Goal: Information Seeking & Learning: Learn about a topic

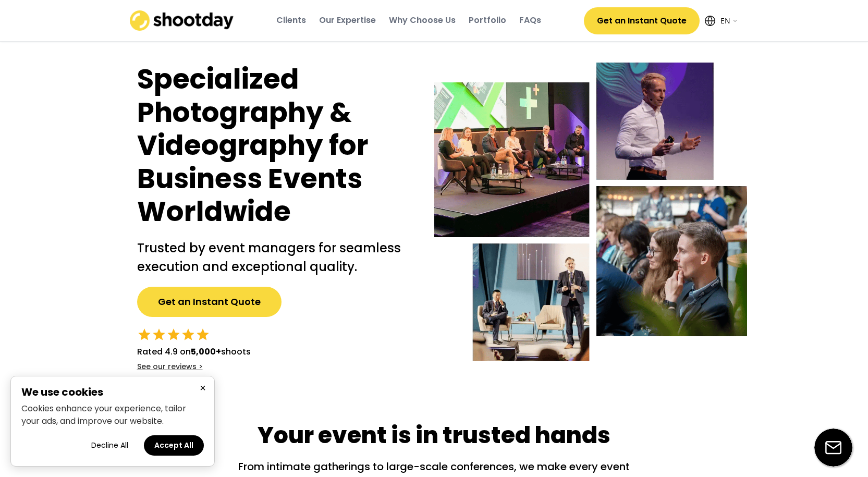
select select ""en""
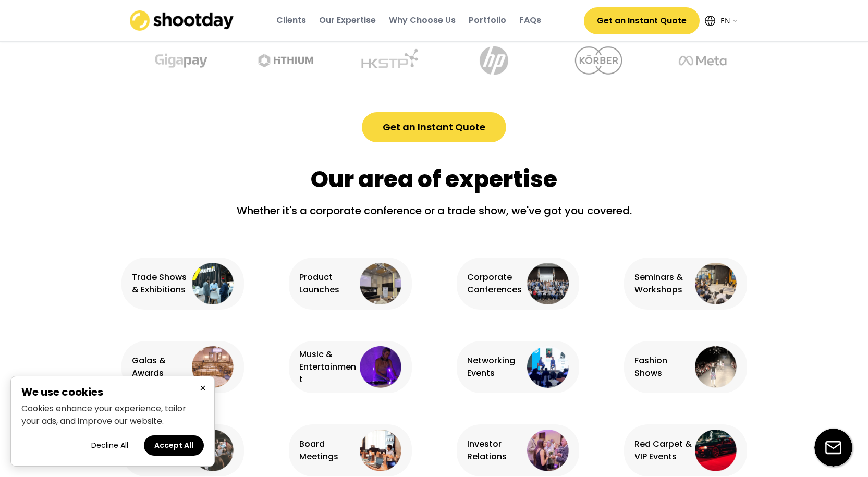
scroll to position [573, 0]
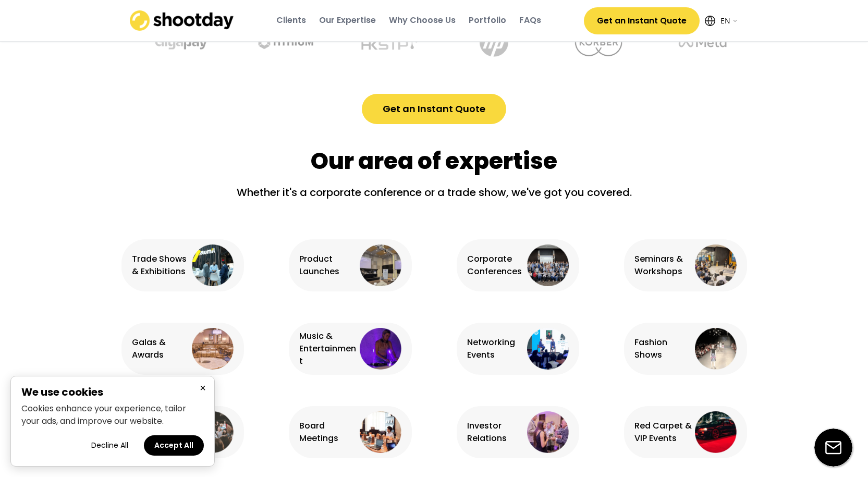
click at [543, 244] on img at bounding box center [548, 265] width 42 height 42
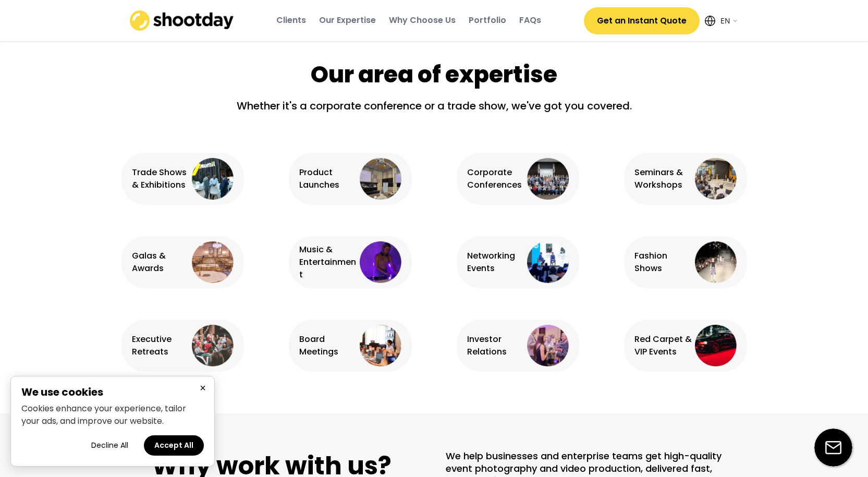
scroll to position [677, 0]
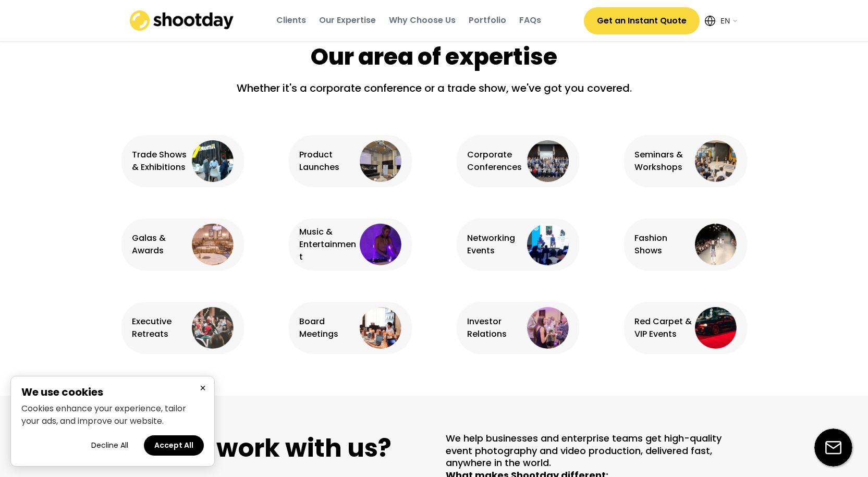
click at [188, 441] on button "Accept All" at bounding box center [174, 445] width 60 height 20
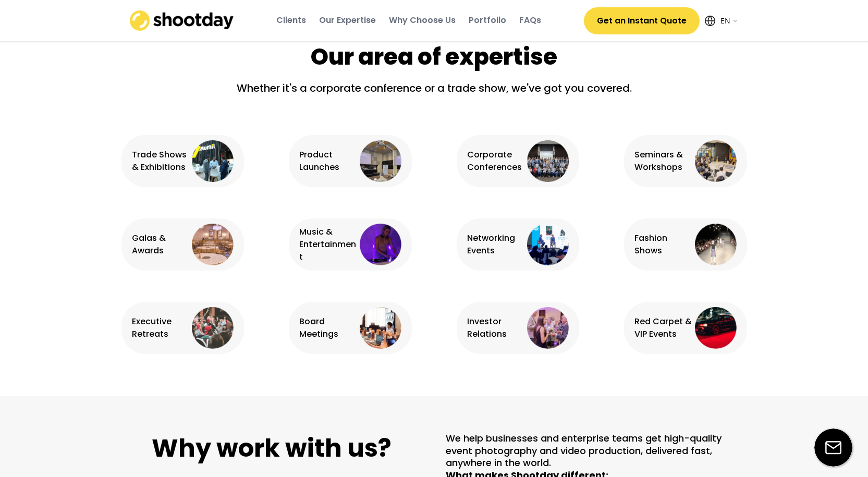
click at [551, 140] on img at bounding box center [548, 161] width 42 height 42
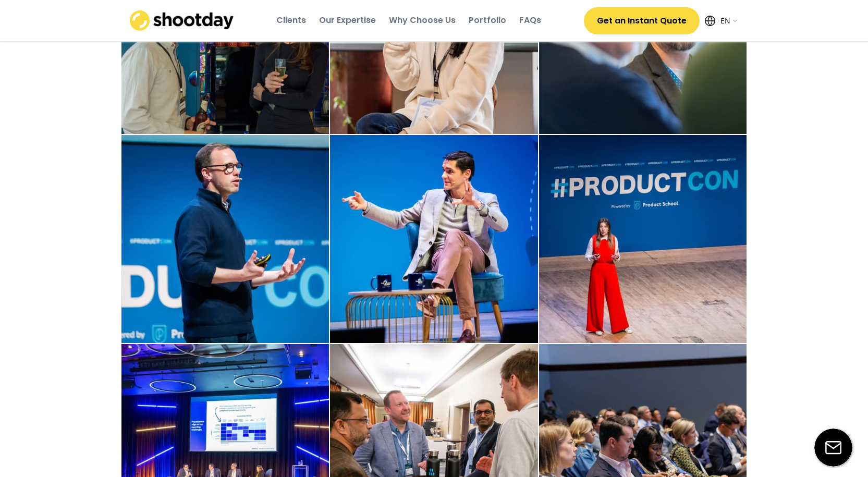
scroll to position [1763, 0]
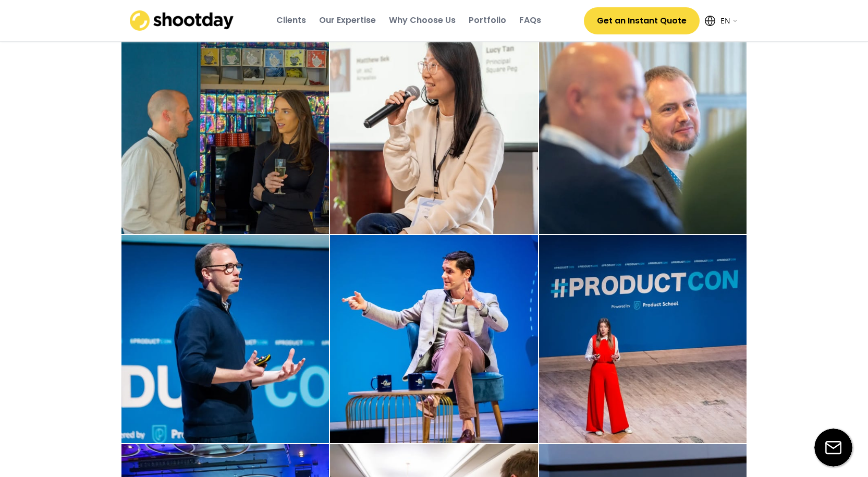
click at [481, 19] on div "Portfolio" at bounding box center [487, 20] width 38 height 11
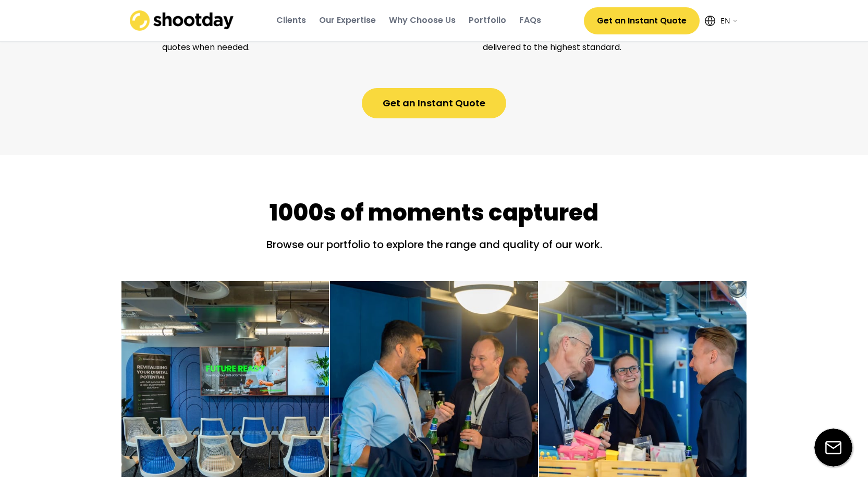
scroll to position [1329, 0]
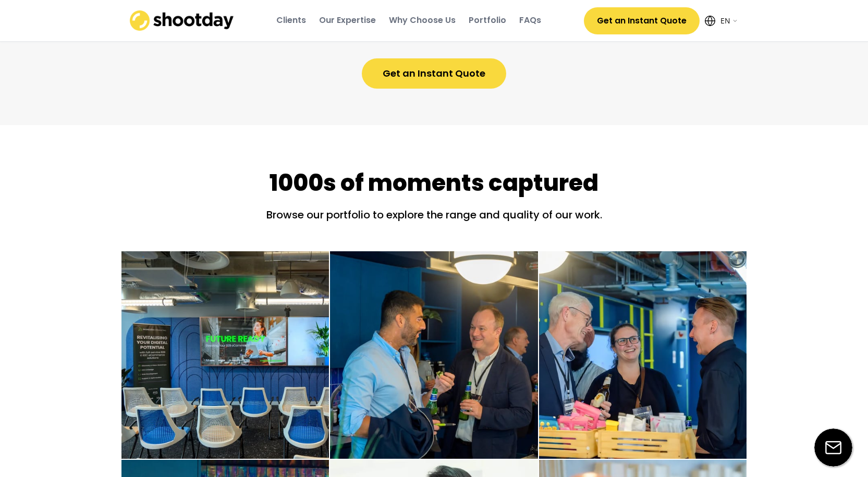
click at [471, 167] on div "1000s of moments captured" at bounding box center [433, 183] width 329 height 32
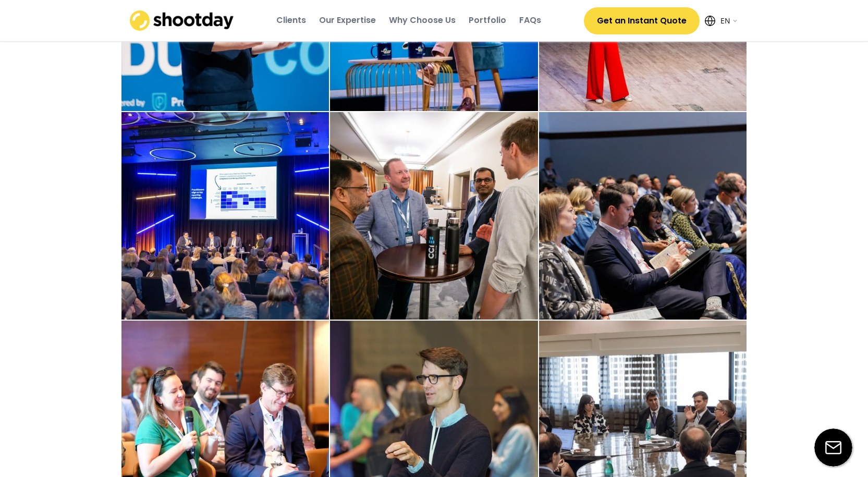
scroll to position [2111, 0]
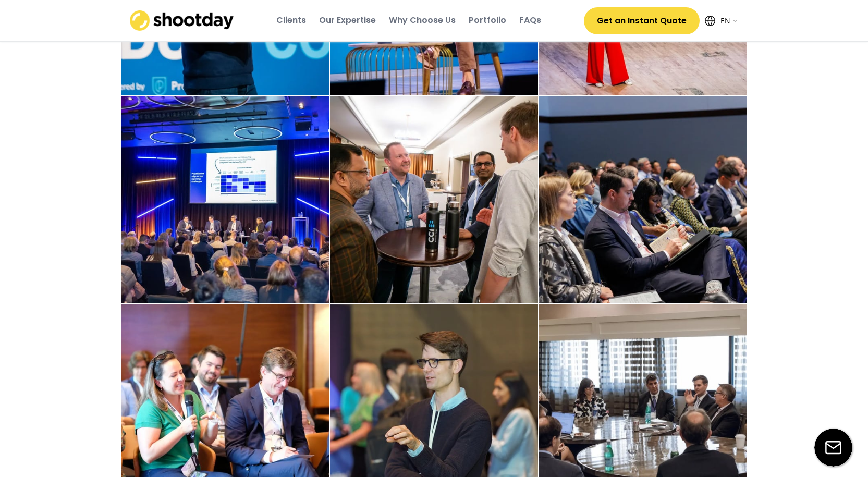
click at [639, 213] on img at bounding box center [643, 200] width 208 height 208
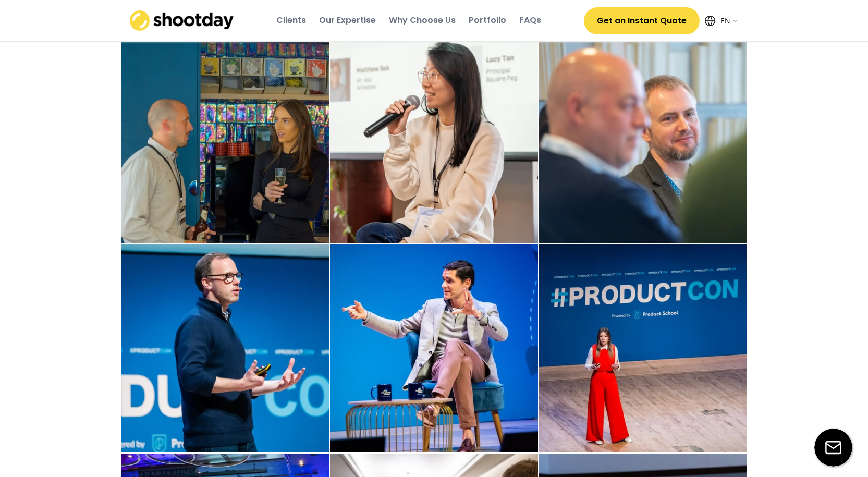
scroll to position [1746, 0]
